Goal: Navigation & Orientation: Find specific page/section

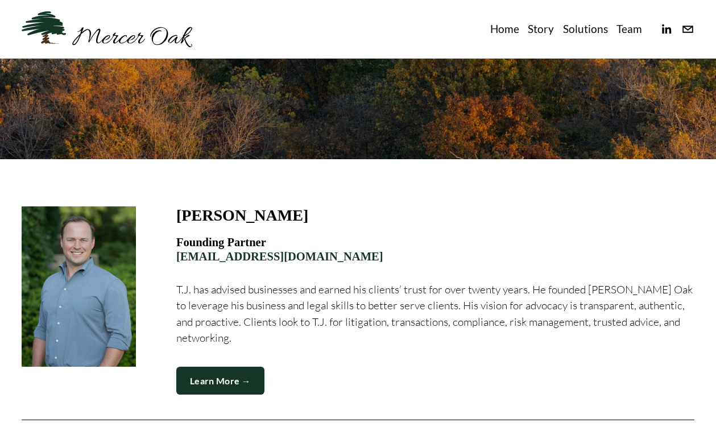
scroll to position [159, 0]
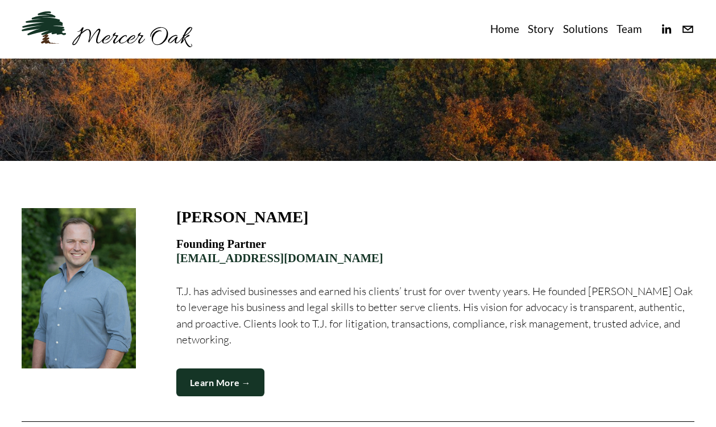
click at [546, 31] on link "Story" at bounding box center [541, 29] width 26 height 18
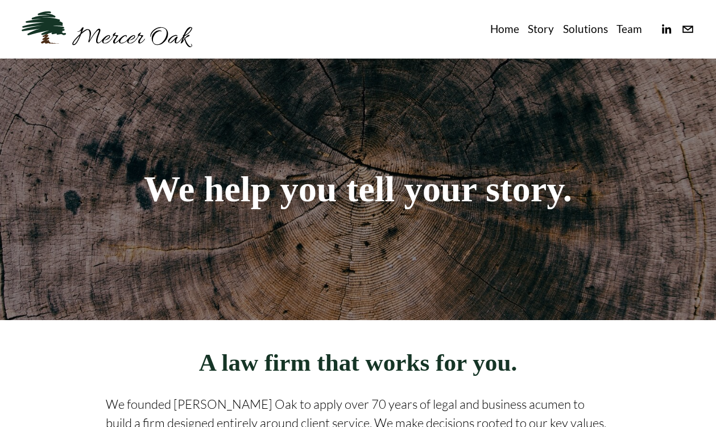
click at [626, 30] on link "Team" at bounding box center [629, 29] width 26 height 18
